Goal: Use online tool/utility: Utilize a website feature to perform a specific function

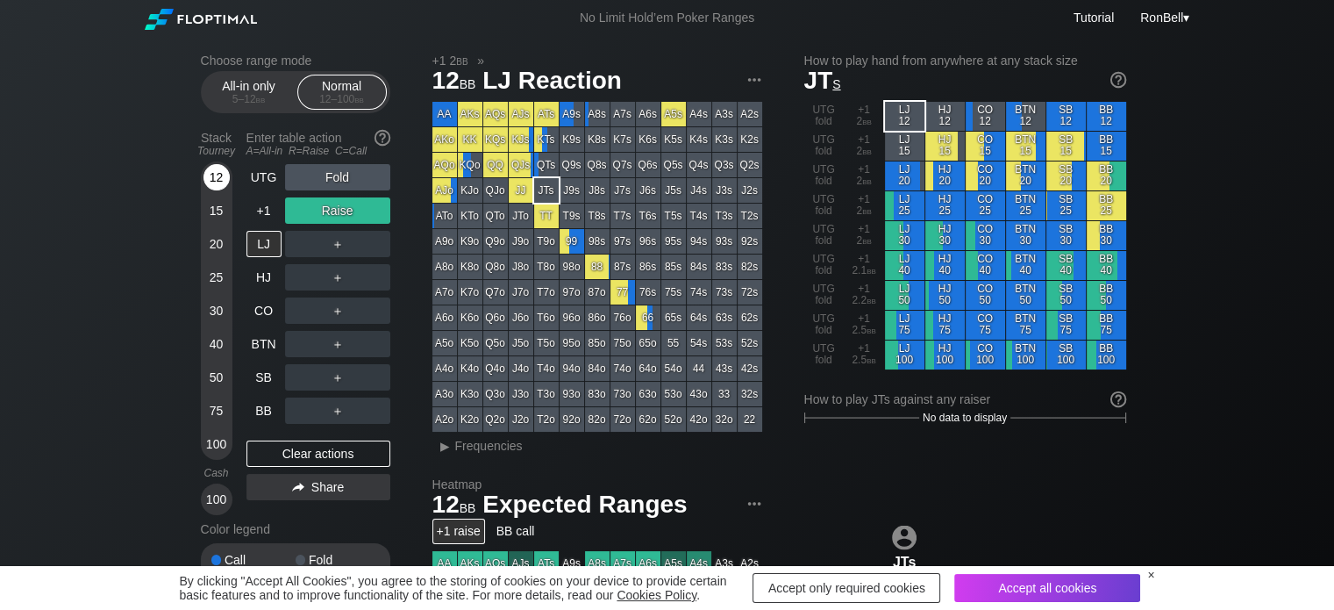
click at [218, 176] on div "12" at bounding box center [217, 177] width 26 height 26
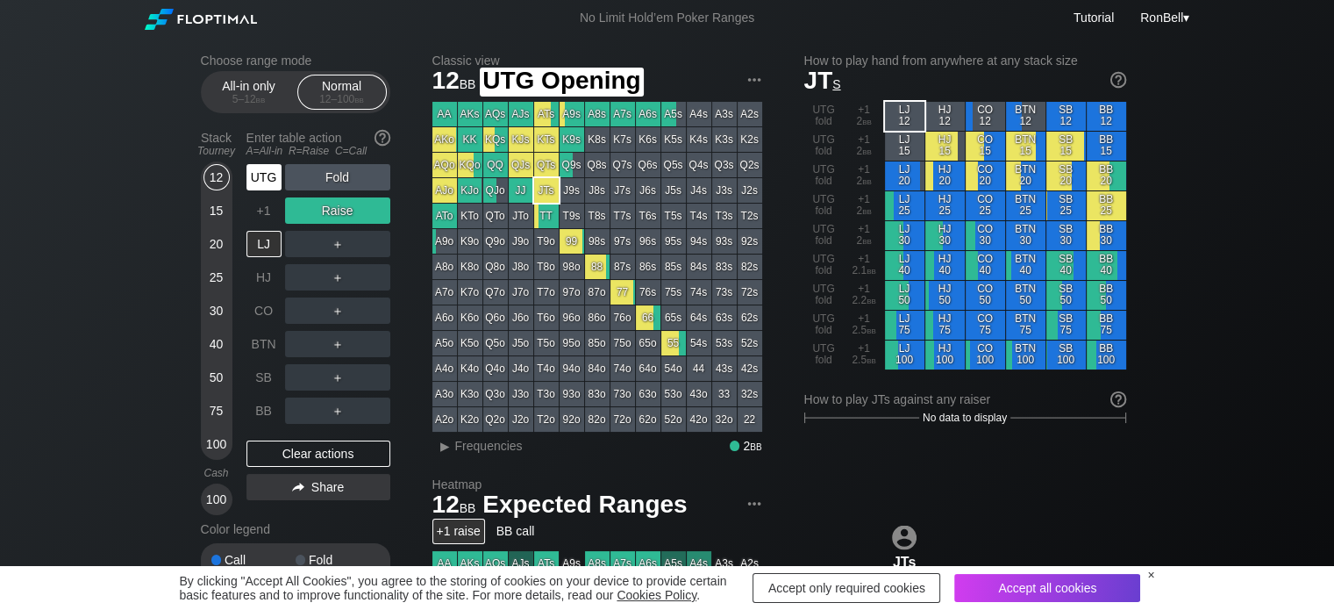
click at [263, 175] on div "UTG" at bounding box center [263, 177] width 35 height 26
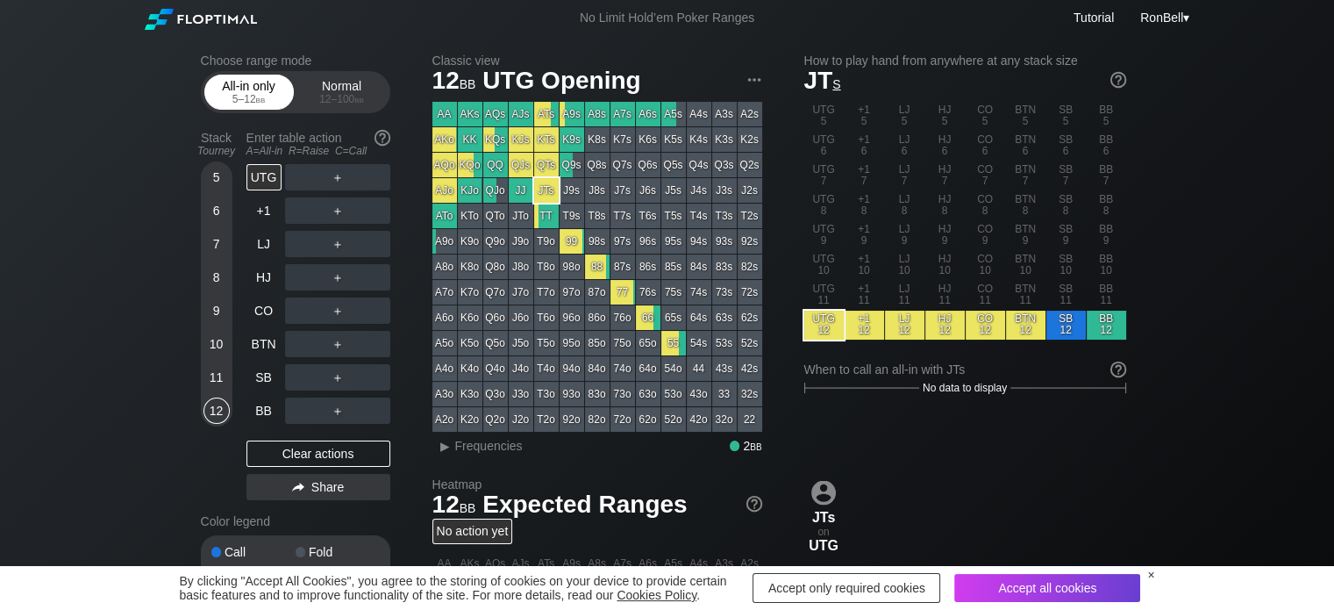
click at [249, 94] on div "5 – 12 bb" at bounding box center [249, 99] width 74 height 12
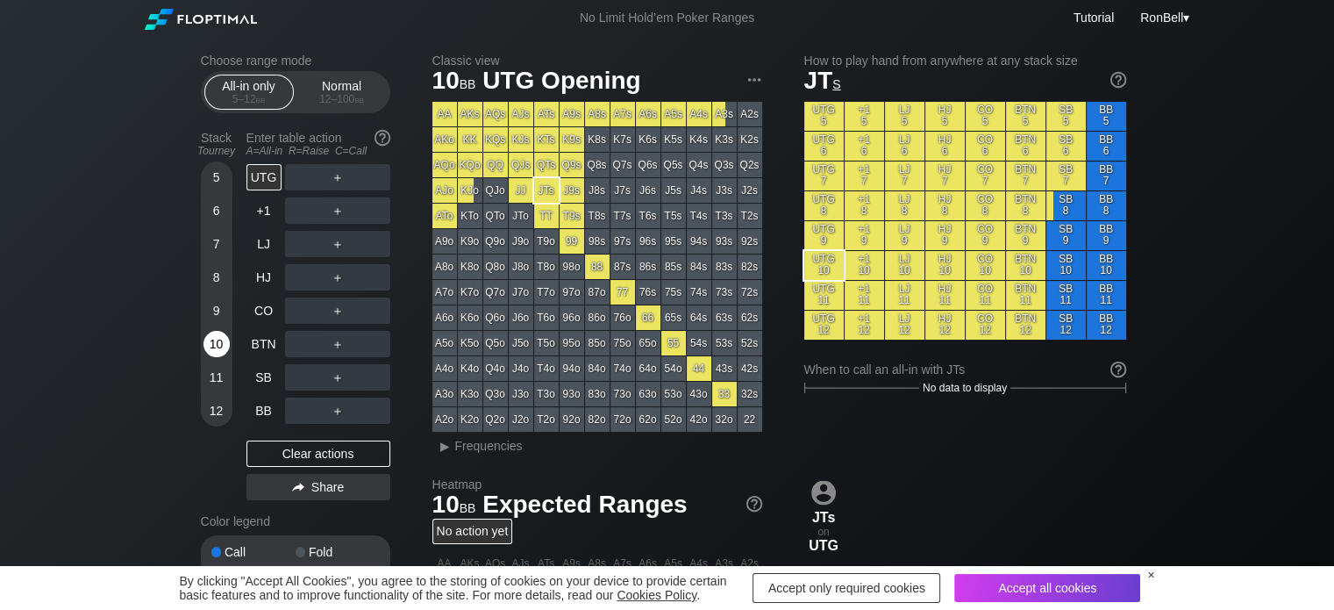
click at [225, 338] on div "10" at bounding box center [217, 344] width 26 height 26
click at [214, 346] on div "10" at bounding box center [217, 344] width 26 height 26
